Goal: Task Accomplishment & Management: Complete application form

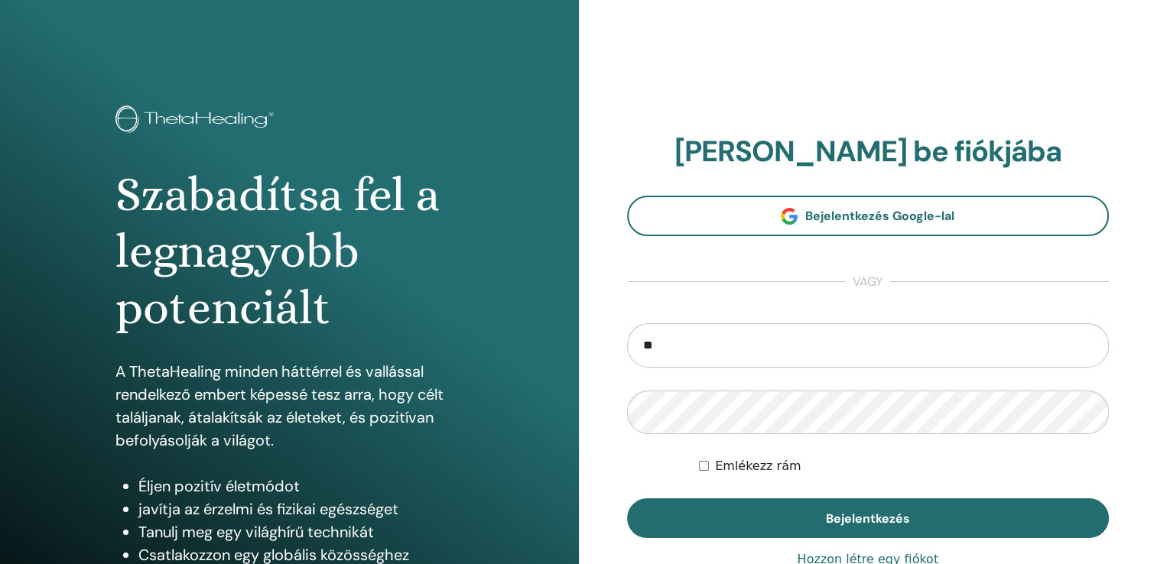
type input "**********"
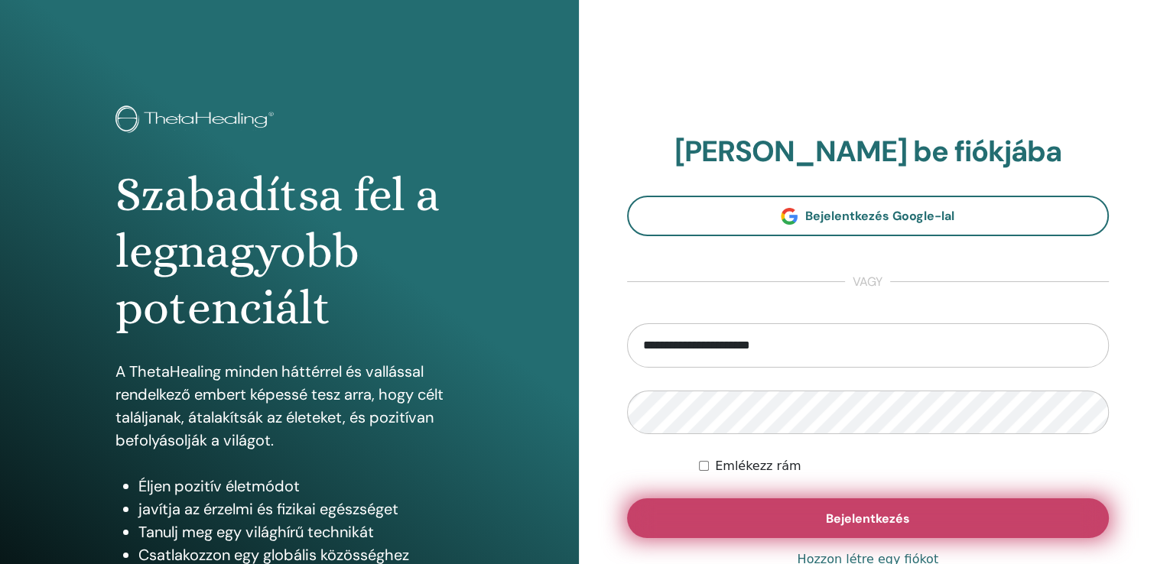
click at [856, 522] on span "Bejelentkezés" at bounding box center [868, 519] width 84 height 16
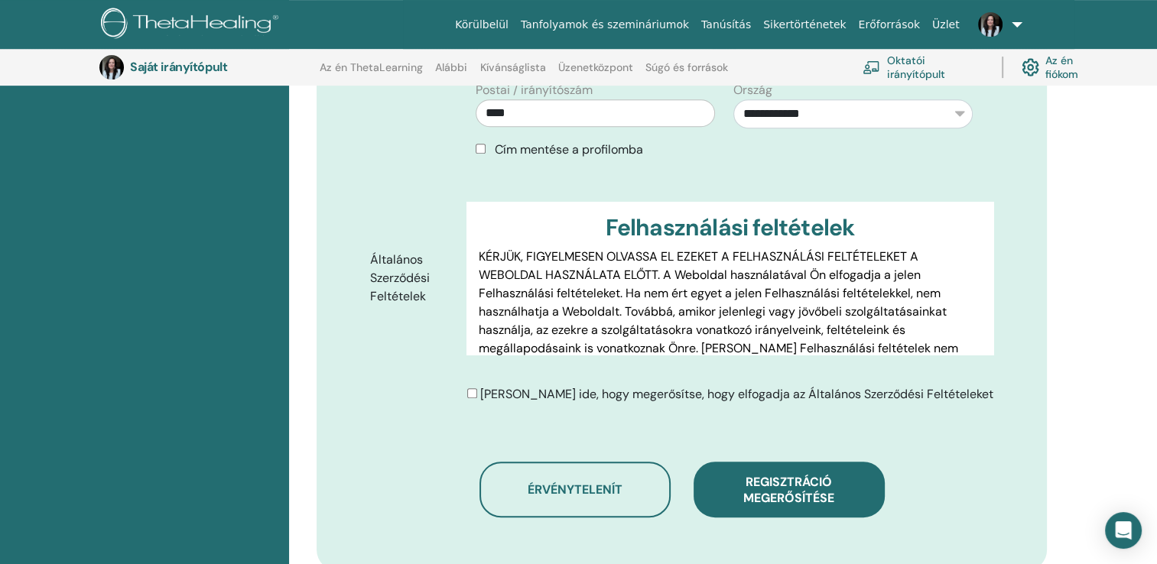
scroll to position [218, 0]
